Goal: Information Seeking & Learning: Learn about a topic

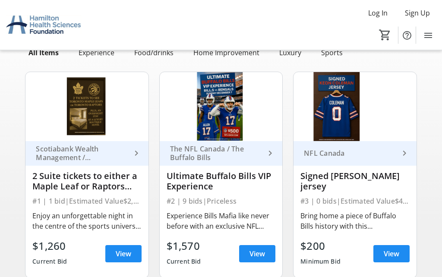
scroll to position [55, 0]
click at [122, 254] on span "View" at bounding box center [124, 254] width 16 height 10
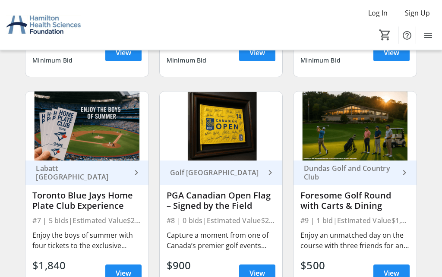
scroll to position [477, 0]
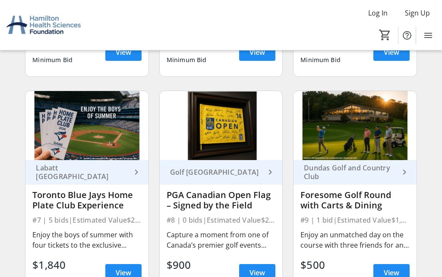
click at [124, 272] on span "View" at bounding box center [124, 273] width 16 height 10
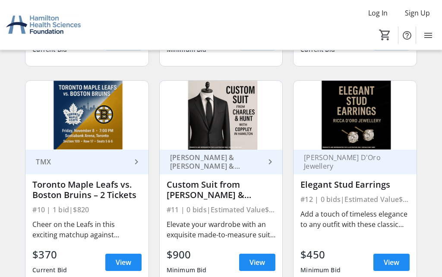
scroll to position [708, 0]
click at [121, 259] on span "View" at bounding box center [124, 262] width 16 height 10
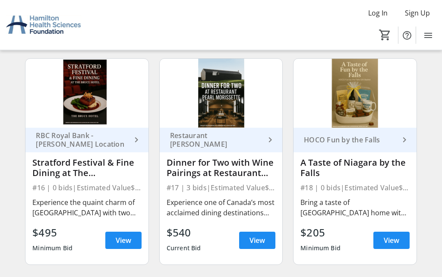
scroll to position [1173, 0]
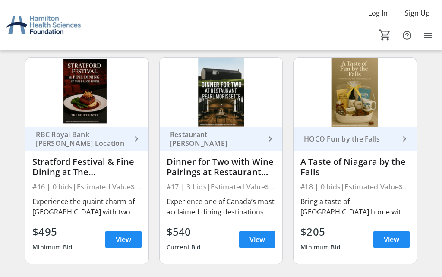
click at [122, 235] on span "View" at bounding box center [124, 240] width 16 height 10
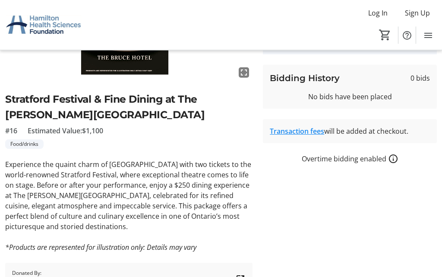
scroll to position [152, 0]
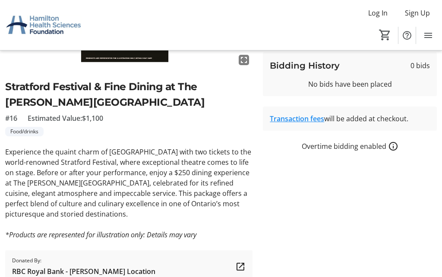
click at [21, 98] on h2 "Stratford Festival & Fine Dining at The [PERSON_NAME][GEOGRAPHIC_DATA]" at bounding box center [128, 94] width 247 height 30
click at [99, 120] on span "Estimated Value: $1,100" at bounding box center [66, 118] width 76 height 10
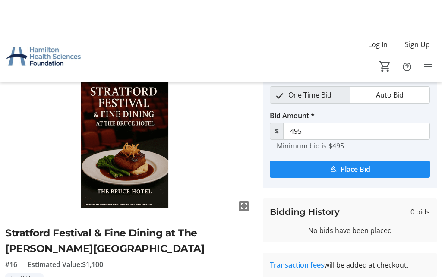
scroll to position [0, 0]
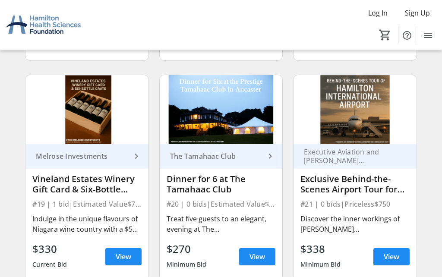
scroll to position [1376, 0]
click at [254, 260] on span "View" at bounding box center [258, 257] width 16 height 10
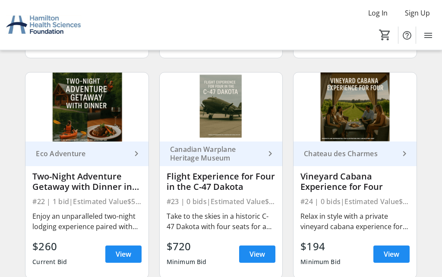
scroll to position [1600, 0]
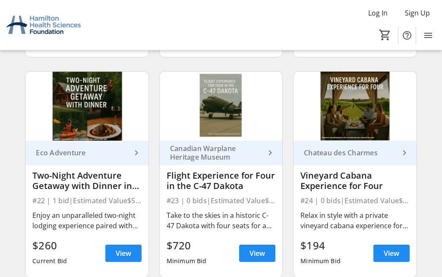
click at [119, 248] on span "View" at bounding box center [124, 253] width 16 height 10
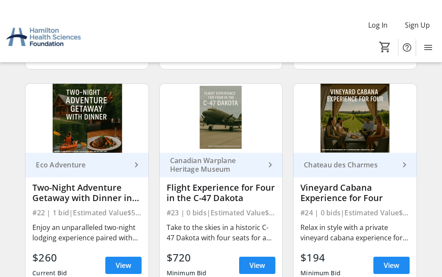
scroll to position [1587, 0]
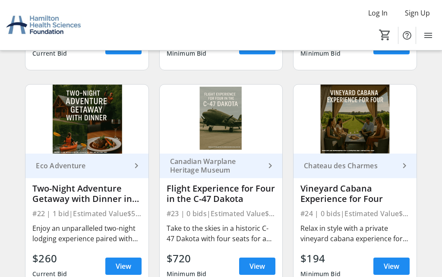
click at [368, 124] on img at bounding box center [355, 119] width 123 height 69
click at [355, 131] on img at bounding box center [355, 119] width 123 height 69
click at [395, 270] on span "View" at bounding box center [392, 266] width 16 height 10
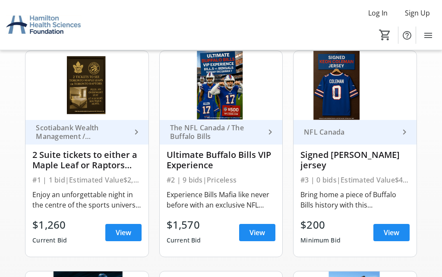
scroll to position [76, 0]
click at [138, 133] on mat-icon "keyboard_arrow_right" at bounding box center [136, 132] width 10 height 10
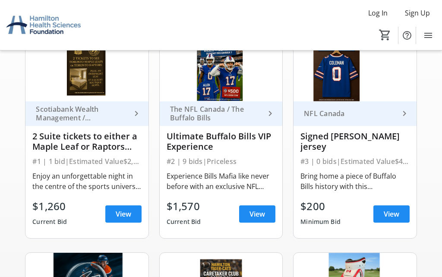
click at [125, 216] on span "View" at bounding box center [124, 214] width 16 height 10
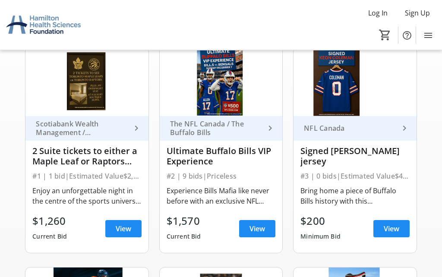
scroll to position [80, 0]
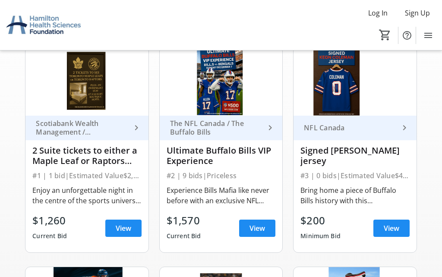
click at [124, 229] on span "View" at bounding box center [124, 228] width 16 height 10
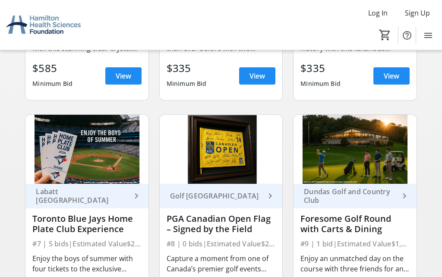
scroll to position [453, 0]
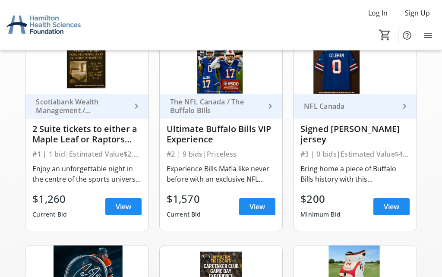
scroll to position [102, 0]
click at [123, 209] on span "View" at bounding box center [124, 207] width 16 height 10
